Goal: Task Accomplishment & Management: Complete application form

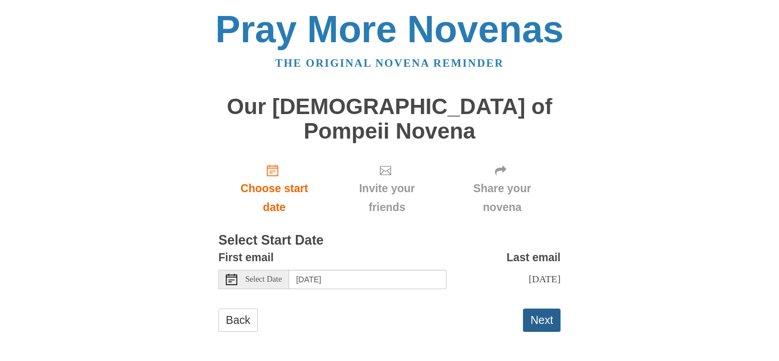
click at [554, 308] on button "Next" at bounding box center [542, 319] width 38 height 23
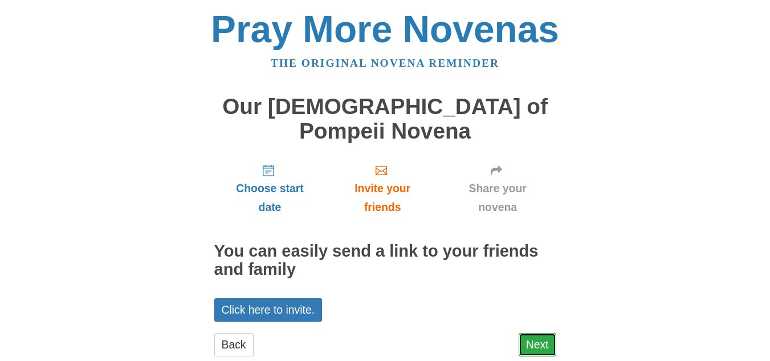
click at [535, 333] on link "Next" at bounding box center [538, 344] width 38 height 23
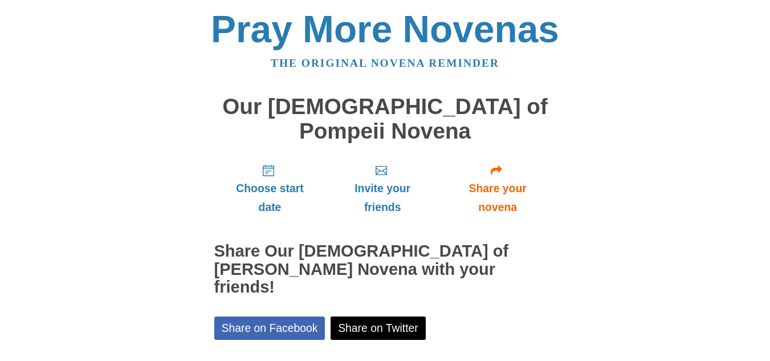
scroll to position [97, 0]
